Goal: Transaction & Acquisition: Purchase product/service

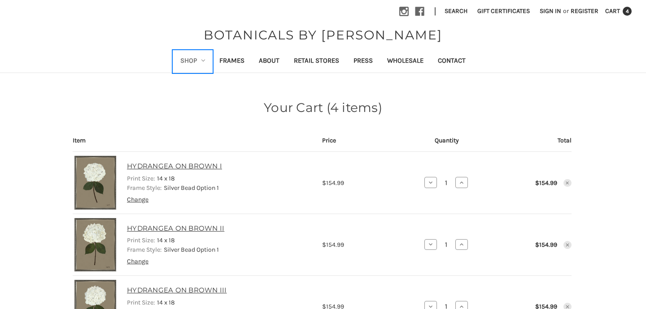
click at [196, 62] on link "Shop" at bounding box center [192, 62] width 39 height 22
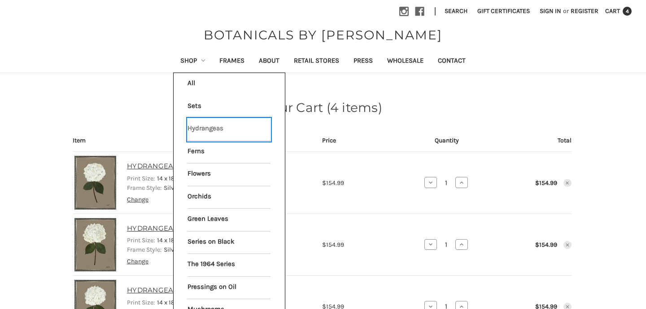
click at [202, 129] on link "Hydrangeas" at bounding box center [228, 129] width 83 height 22
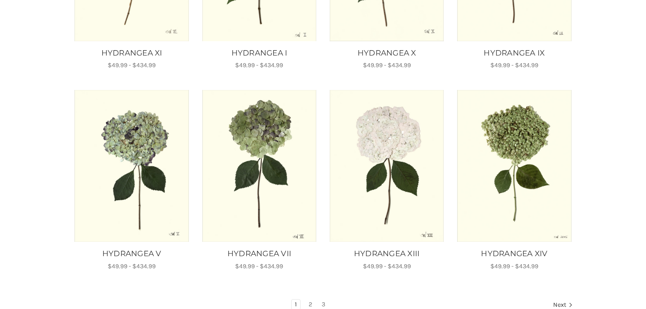
scroll to position [544, 0]
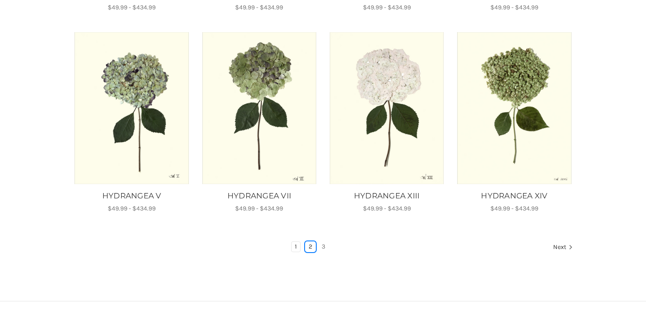
click at [310, 246] on link "2" at bounding box center [310, 247] width 10 height 10
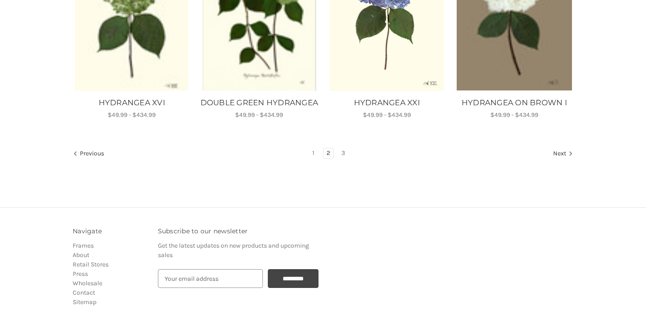
scroll to position [679, 0]
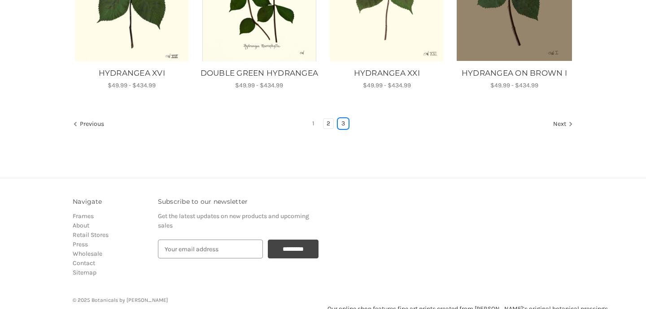
click at [343, 129] on link "3" at bounding box center [343, 124] width 10 height 10
